Goal: Task Accomplishment & Management: Use online tool/utility

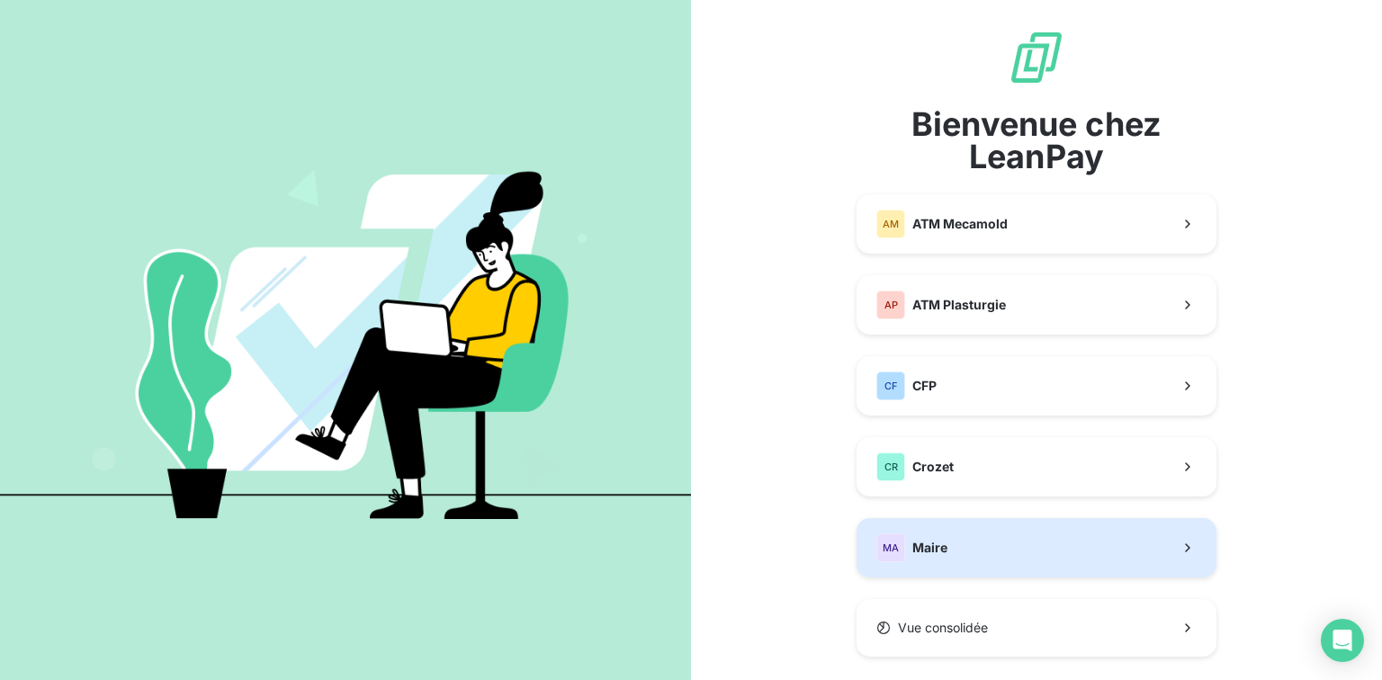
click at [1042, 531] on button "MA Maire" at bounding box center [1036, 547] width 360 height 59
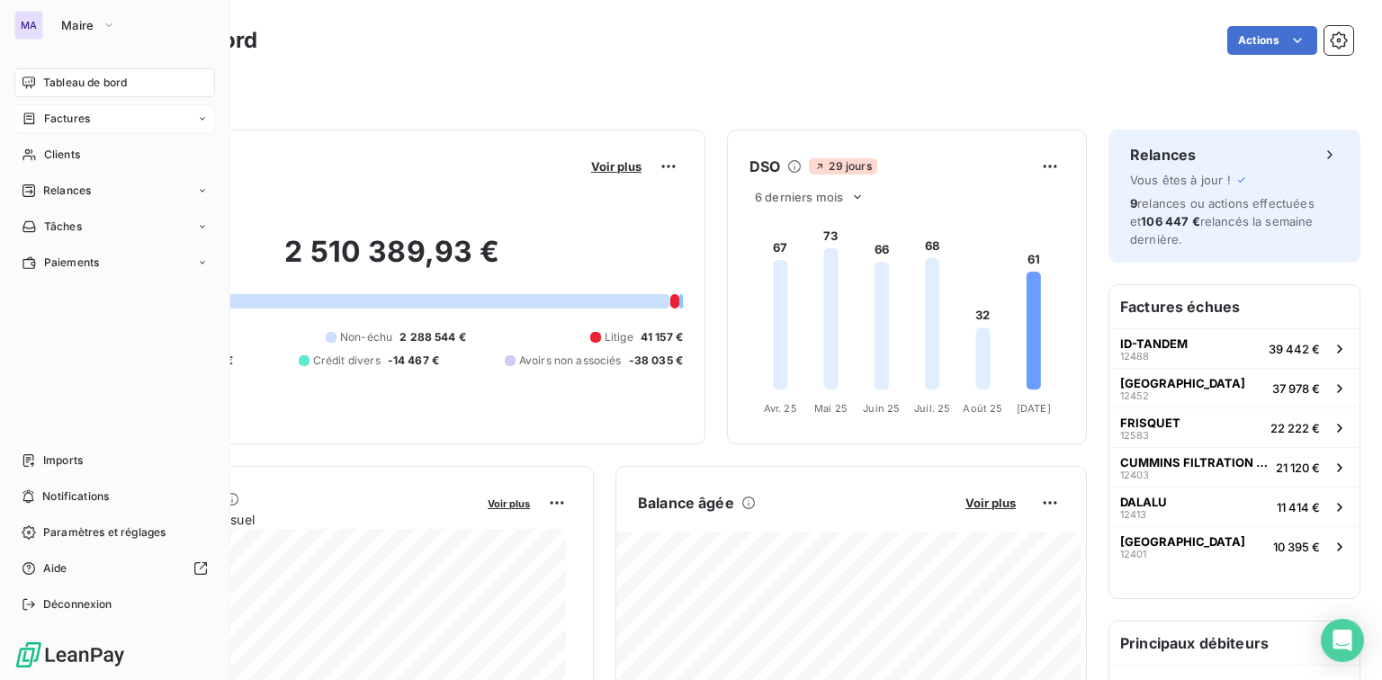
click at [65, 123] on span "Factures" at bounding box center [67, 119] width 46 height 16
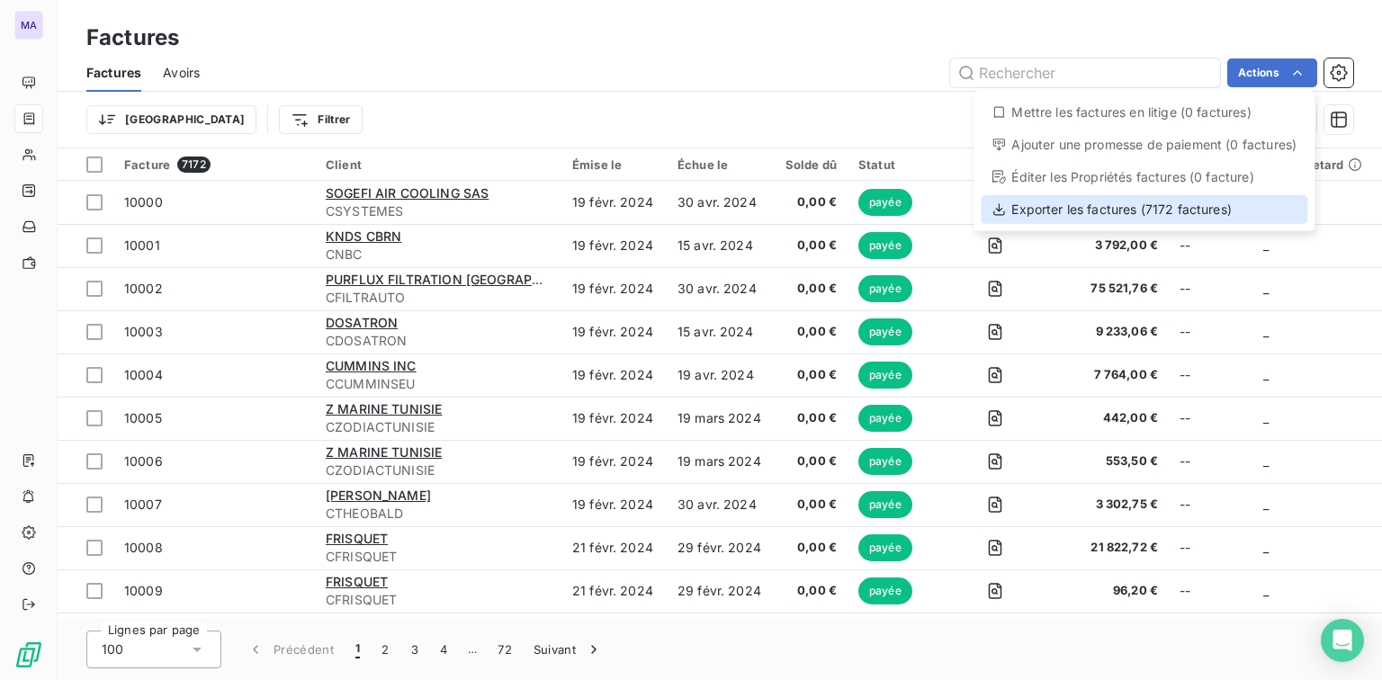
click at [1249, 207] on div "Exporter les factures (7172 factures)" at bounding box center [1144, 209] width 327 height 29
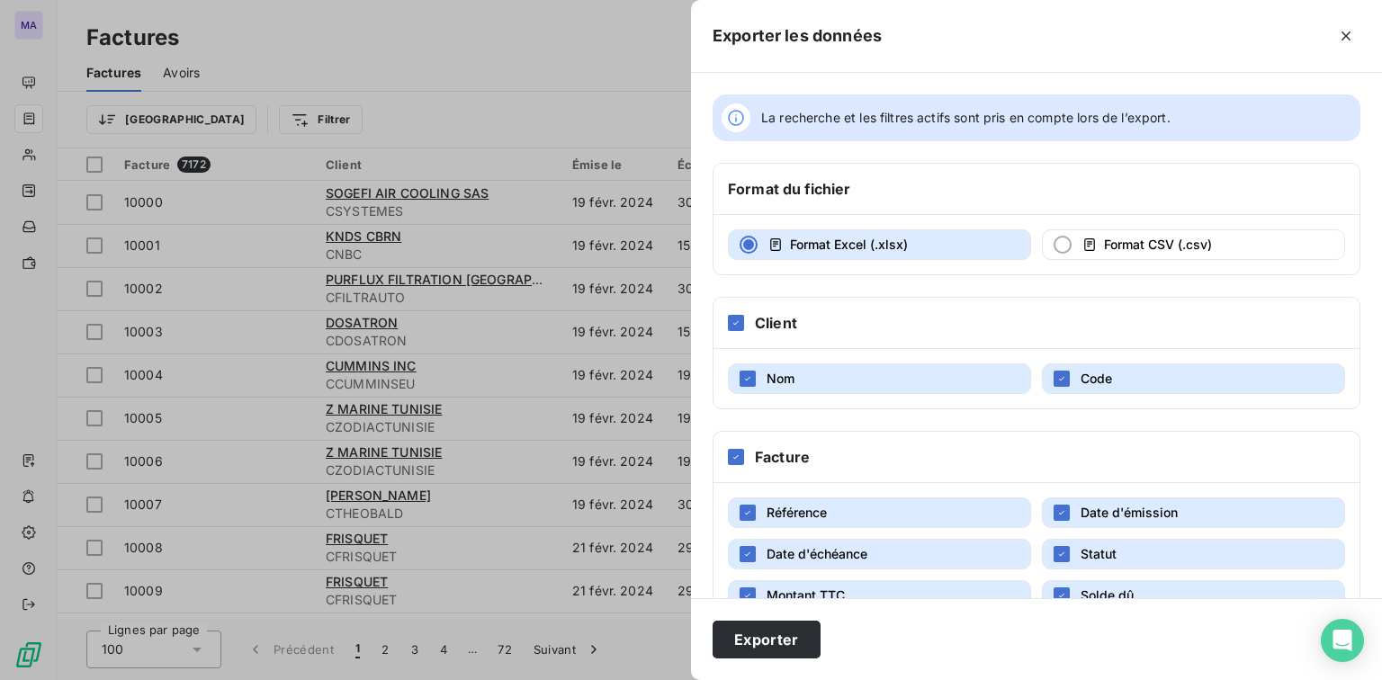
click at [385, 26] on div at bounding box center [691, 340] width 1382 height 680
